Goal: Obtain resource: Obtain resource

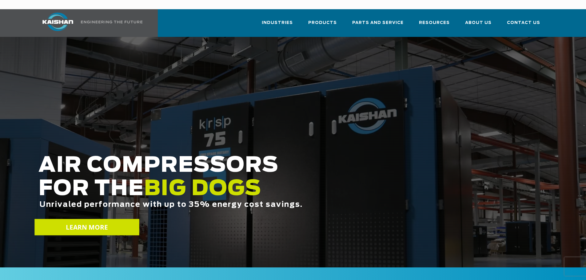
click at [118, 219] on link "LEARN MORE" at bounding box center [86, 227] width 105 height 16
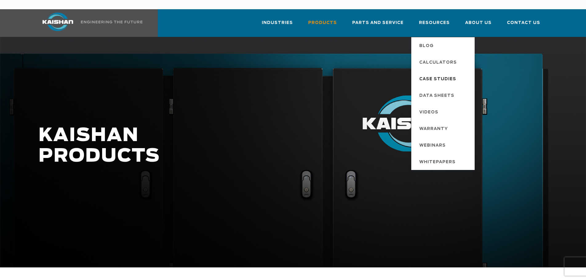
click at [442, 74] on span "Case Studies" at bounding box center [437, 79] width 37 height 10
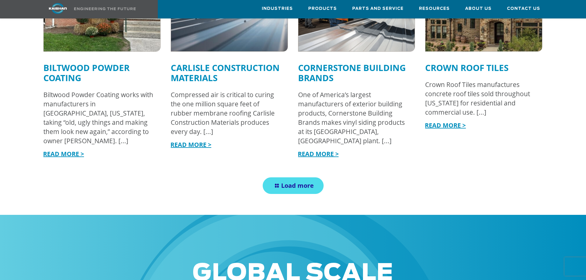
scroll to position [769, 0]
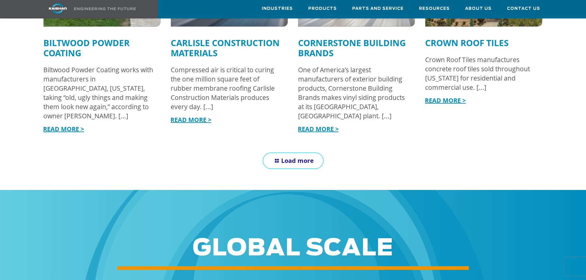
click at [287, 157] on span "Load more" at bounding box center [297, 161] width 33 height 8
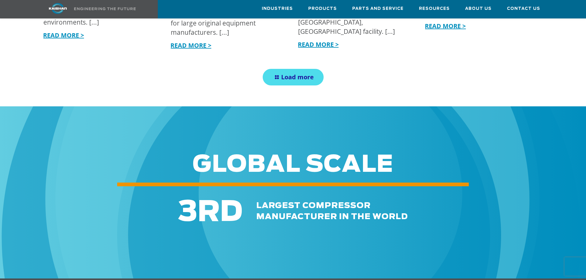
scroll to position [1230, 0]
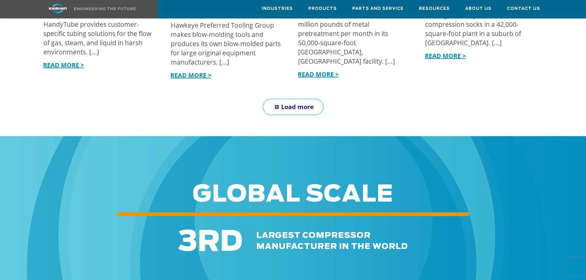
click at [298, 103] on span "Load more" at bounding box center [297, 107] width 33 height 8
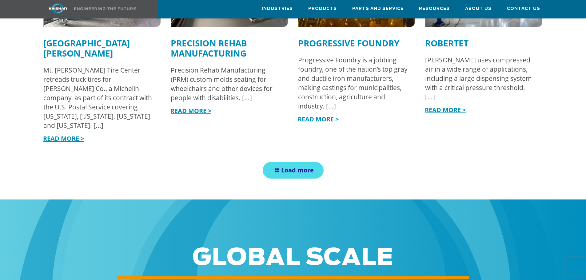
scroll to position [1599, 0]
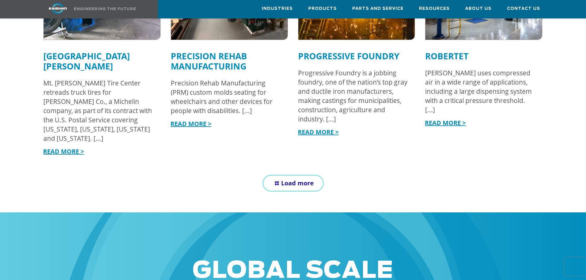
click at [301, 179] on span "Load more" at bounding box center [297, 183] width 33 height 8
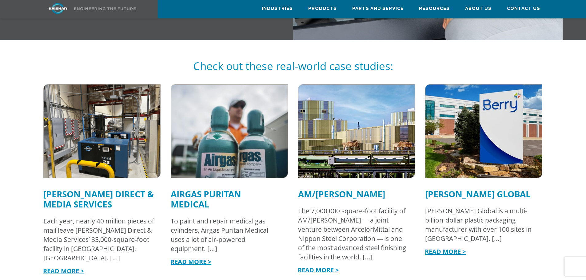
scroll to position [400, 0]
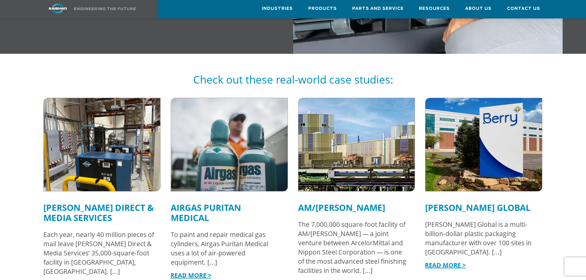
click at [116, 162] on img at bounding box center [102, 144] width 128 height 102
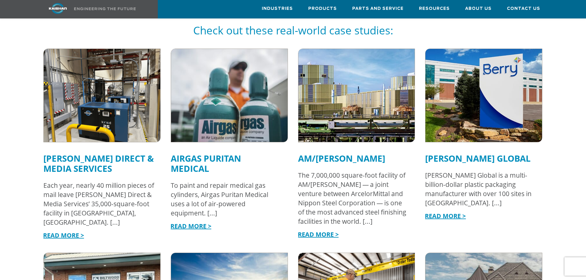
scroll to position [492, 0]
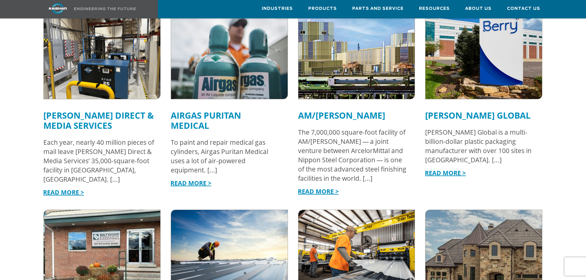
click at [238, 58] on img at bounding box center [229, 52] width 128 height 102
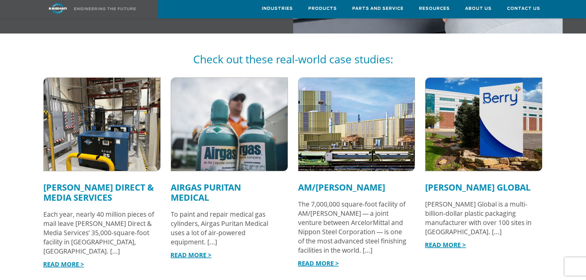
scroll to position [398, 0]
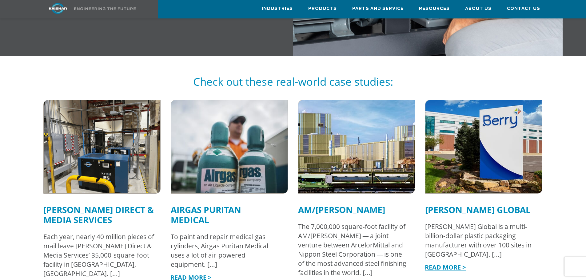
click at [363, 115] on img at bounding box center [356, 147] width 128 height 102
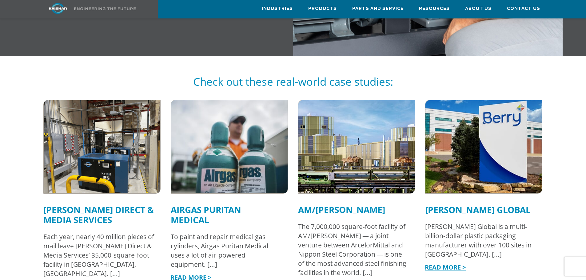
click at [503, 155] on img at bounding box center [484, 147] width 128 height 102
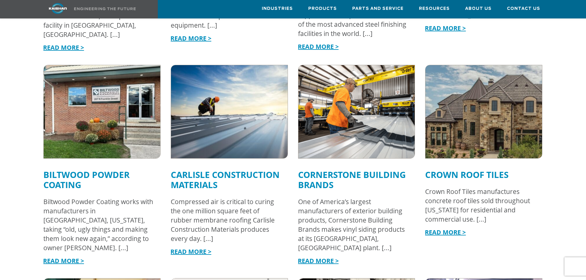
scroll to position [674, 0]
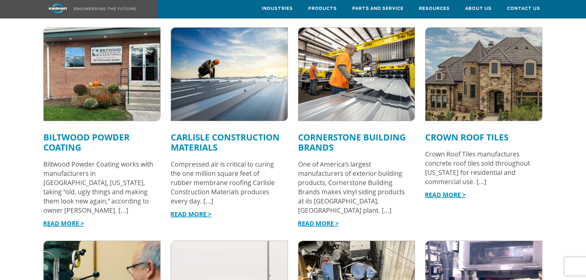
click at [126, 89] on img at bounding box center [102, 74] width 128 height 102
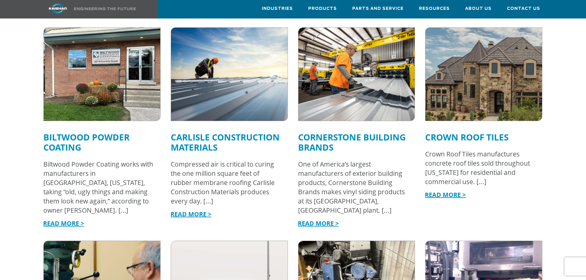
scroll to position [672, 0]
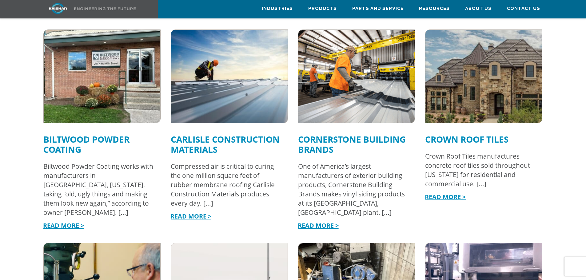
click at [249, 77] on img at bounding box center [229, 76] width 128 height 102
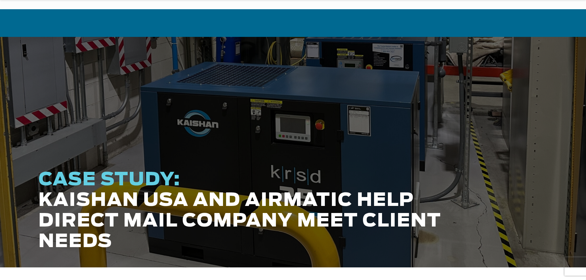
scroll to position [184, 0]
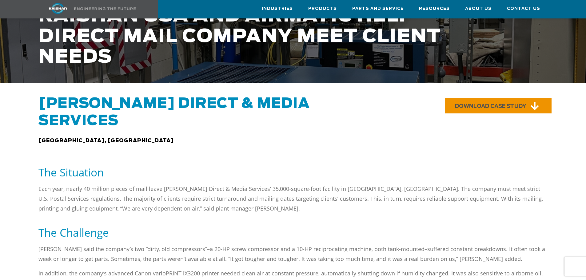
click at [504, 98] on link "DOWNLOAD CASE STUDY" at bounding box center [498, 105] width 106 height 15
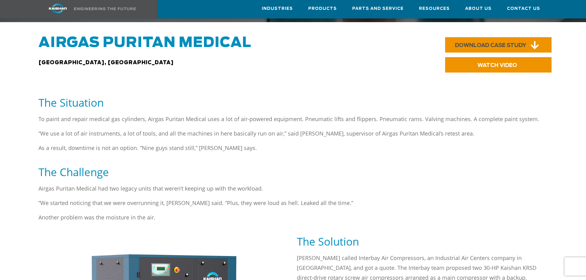
scroll to position [184, 0]
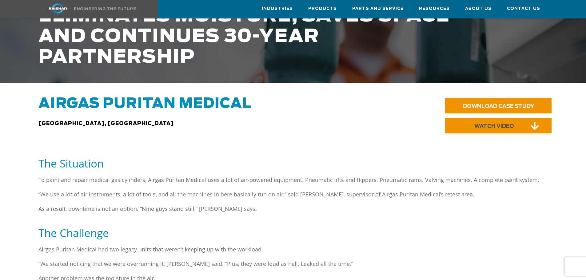
click at [512, 124] on span "WATCH VIDEO" at bounding box center [494, 126] width 40 height 5
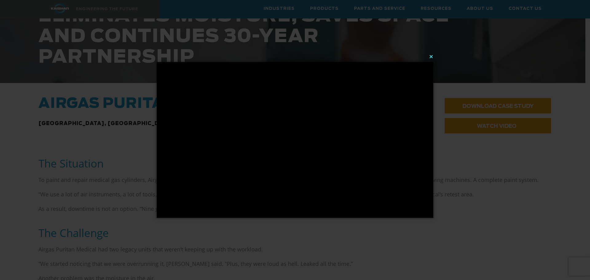
click at [433, 55] on button "×" at bounding box center [297, 57] width 277 height 14
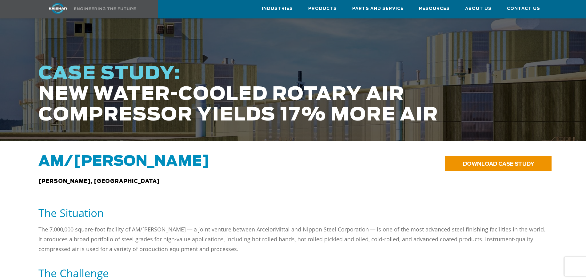
scroll to position [92, 0]
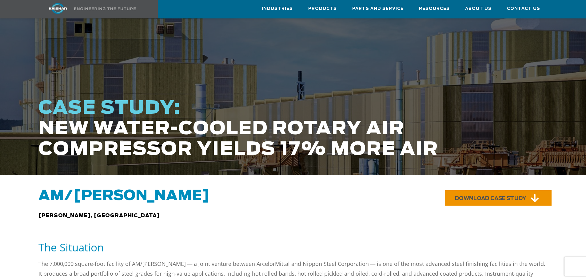
click at [501, 196] on span "DOWNLOAD CASE STUDY" at bounding box center [490, 198] width 71 height 5
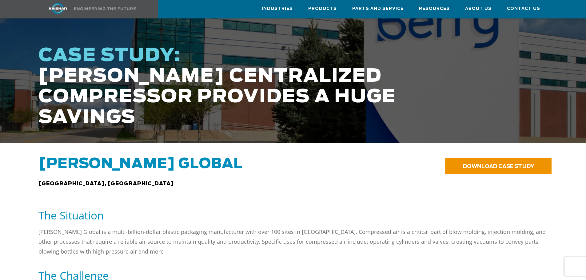
scroll to position [123, 0]
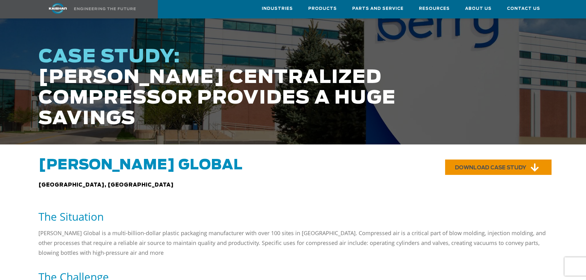
click at [481, 165] on span "DOWNLOAD CASE STUDY" at bounding box center [490, 167] width 71 height 5
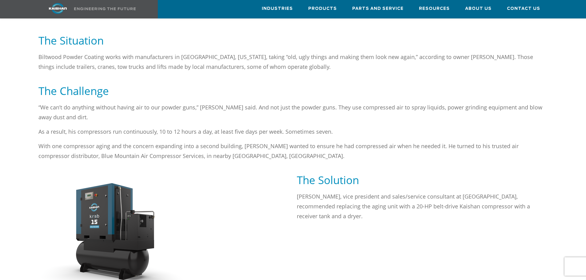
scroll to position [92, 0]
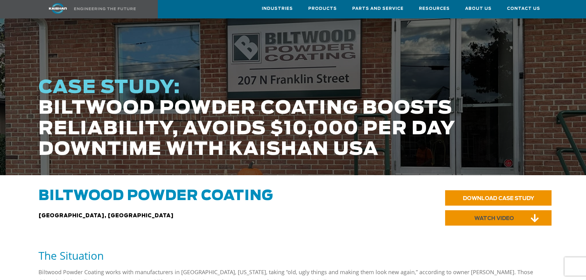
click at [468, 210] on link "WATCH VIDEO" at bounding box center [498, 217] width 106 height 15
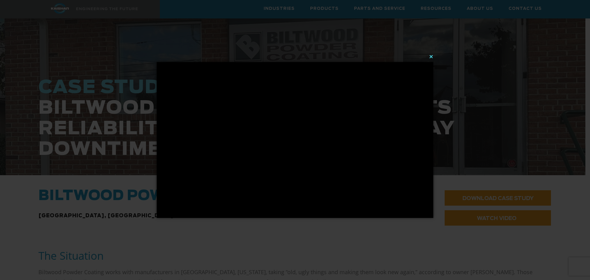
click at [430, 58] on button "×" at bounding box center [297, 57] width 277 height 14
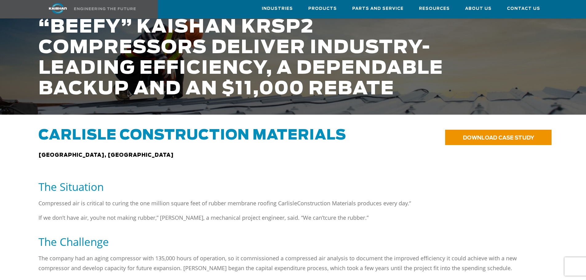
scroll to position [61, 0]
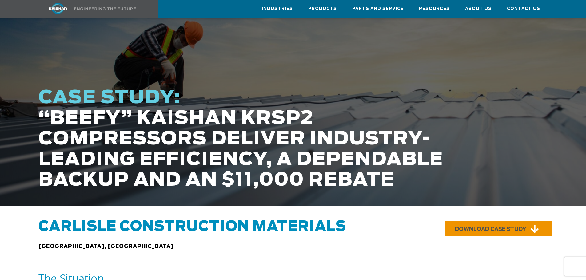
click at [509, 221] on link "DOWNLOAD CASE STUDY" at bounding box center [498, 228] width 106 height 15
